Goal: Check status: Check status

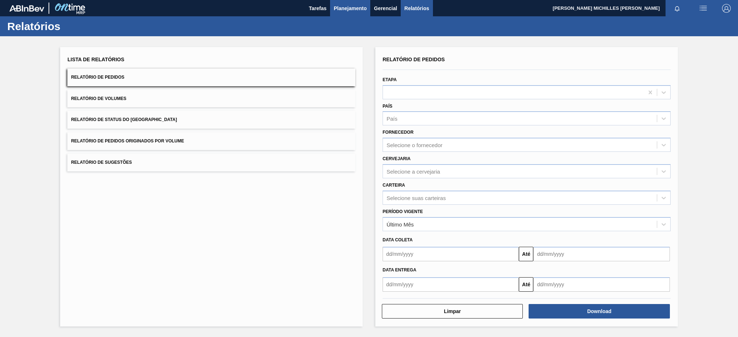
click at [354, 8] on span "Planejamento" at bounding box center [350, 8] width 33 height 9
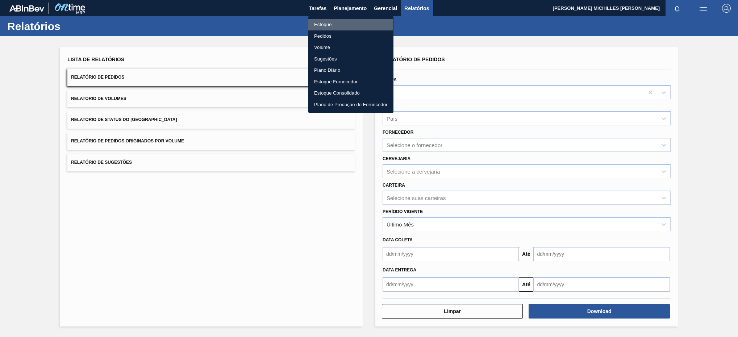
click at [332, 25] on li "Estoque" at bounding box center [351, 25] width 85 height 12
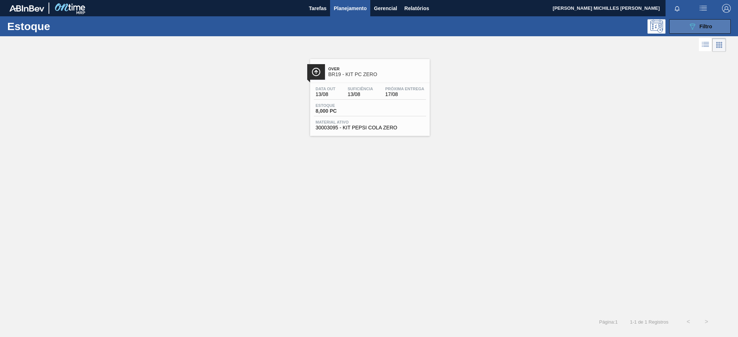
click at [674, 32] on button "089F7B8B-B2A5-4AFE-B5C0-19BA573D28AC Filtro" at bounding box center [701, 26] width 62 height 15
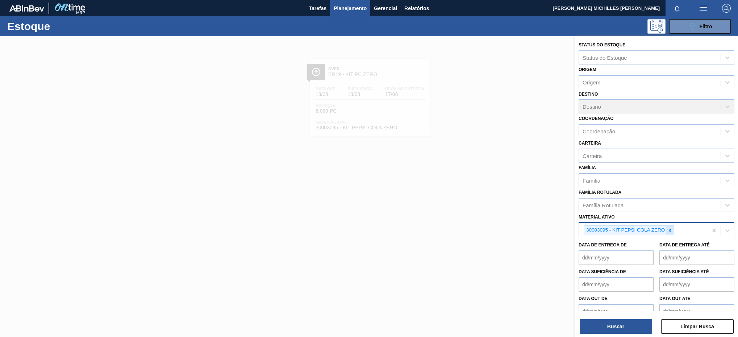
click at [670, 231] on icon at bounding box center [670, 230] width 3 height 3
paste ativo "30012824"
type ativo "30012824"
drag, startPoint x: 678, startPoint y: 247, endPoint x: 674, endPoint y: 247, distance: 3.6
click at [678, 248] on div "30012824 - CX. CART. ORIG 473ML C12 SLK 429" at bounding box center [657, 247] width 156 height 13
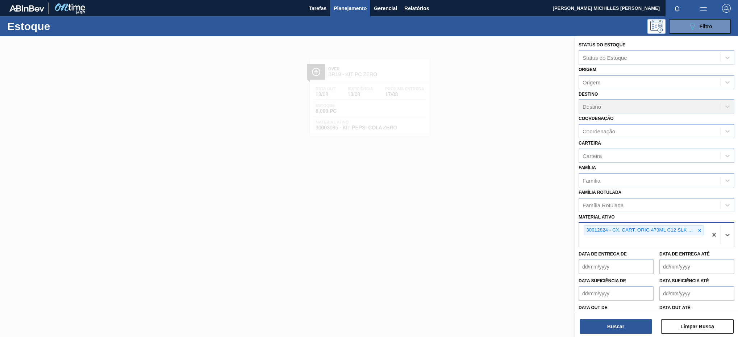
click at [656, 240] on div "30012824 - CX. CART. ORIG 473ML C12 SLK 429" at bounding box center [643, 235] width 129 height 24
paste ativo "30033883"
type ativo "30033883"
click at [610, 257] on div "30033883 - CX CART ORIG 473ML C12 SLK NIV24" at bounding box center [657, 258] width 156 height 13
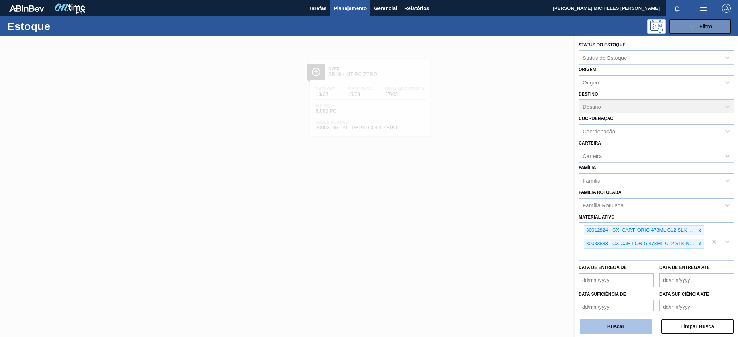
click at [618, 331] on button "Buscar" at bounding box center [616, 326] width 73 height 15
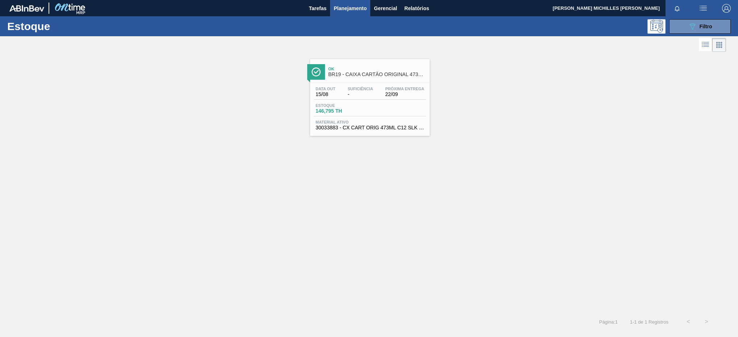
click at [375, 113] on div "Estoque 146,795 TH" at bounding box center [370, 109] width 112 height 13
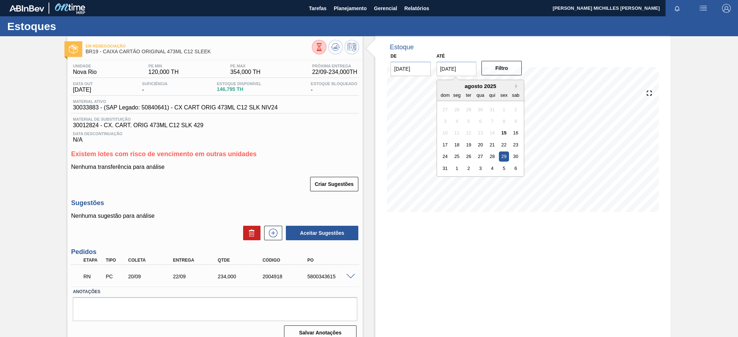
drag, startPoint x: 440, startPoint y: 71, endPoint x: 475, endPoint y: 69, distance: 34.9
click at [473, 69] on input "[DATE]" at bounding box center [457, 69] width 40 height 15
click at [445, 71] on input "[DATE]" at bounding box center [457, 69] width 40 height 15
type input "[DATE]"
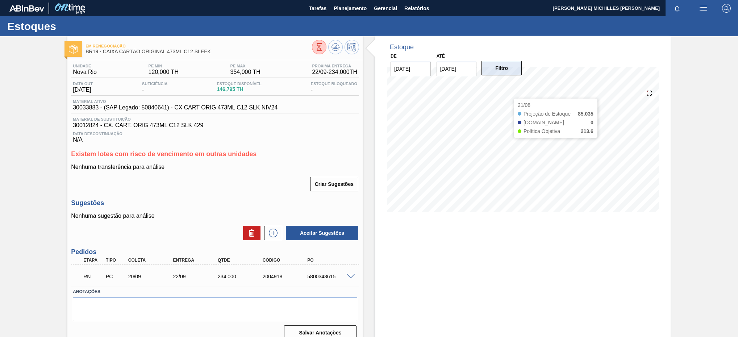
click at [502, 74] on button "Filtro" at bounding box center [502, 68] width 40 height 15
